Goal: Task Accomplishment & Management: Use online tool/utility

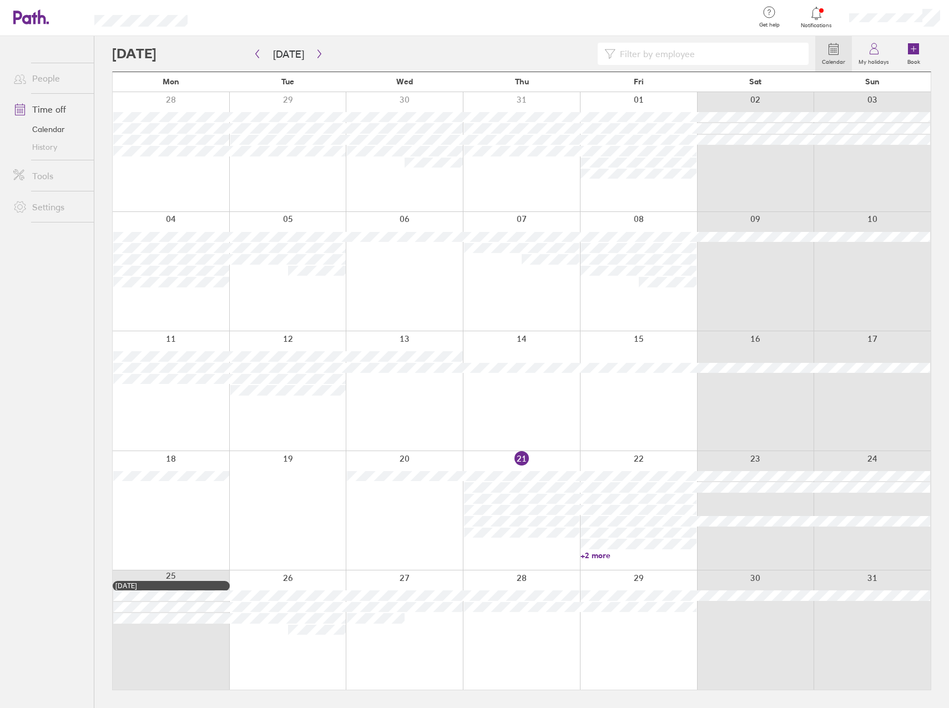
click at [387, 636] on div at bounding box center [404, 629] width 117 height 119
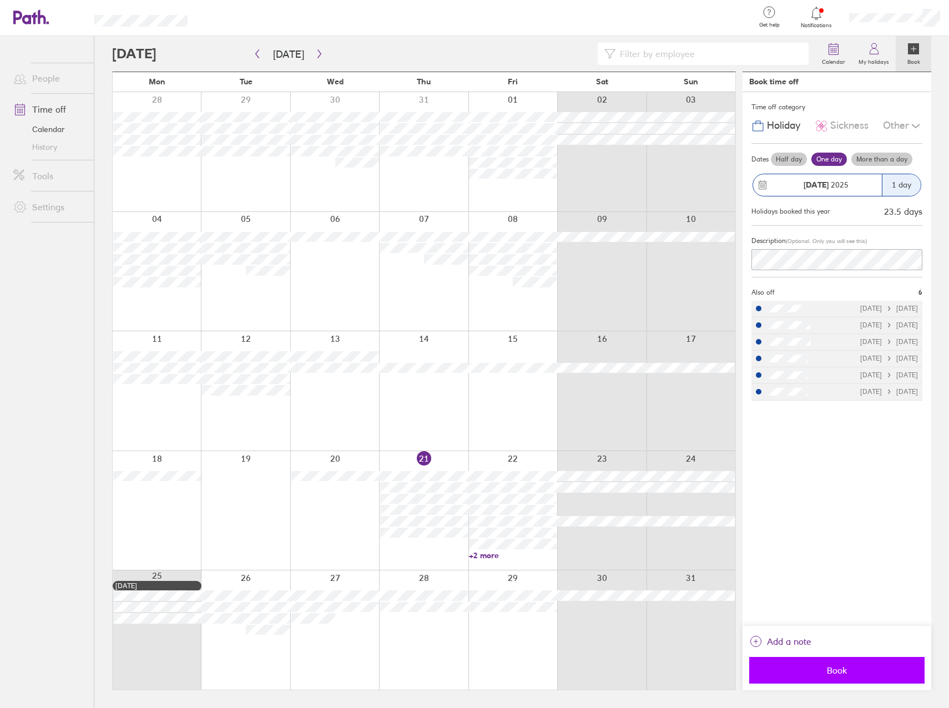
click at [834, 669] on span "Book" at bounding box center [837, 670] width 160 height 10
